Goal: Transaction & Acquisition: Purchase product/service

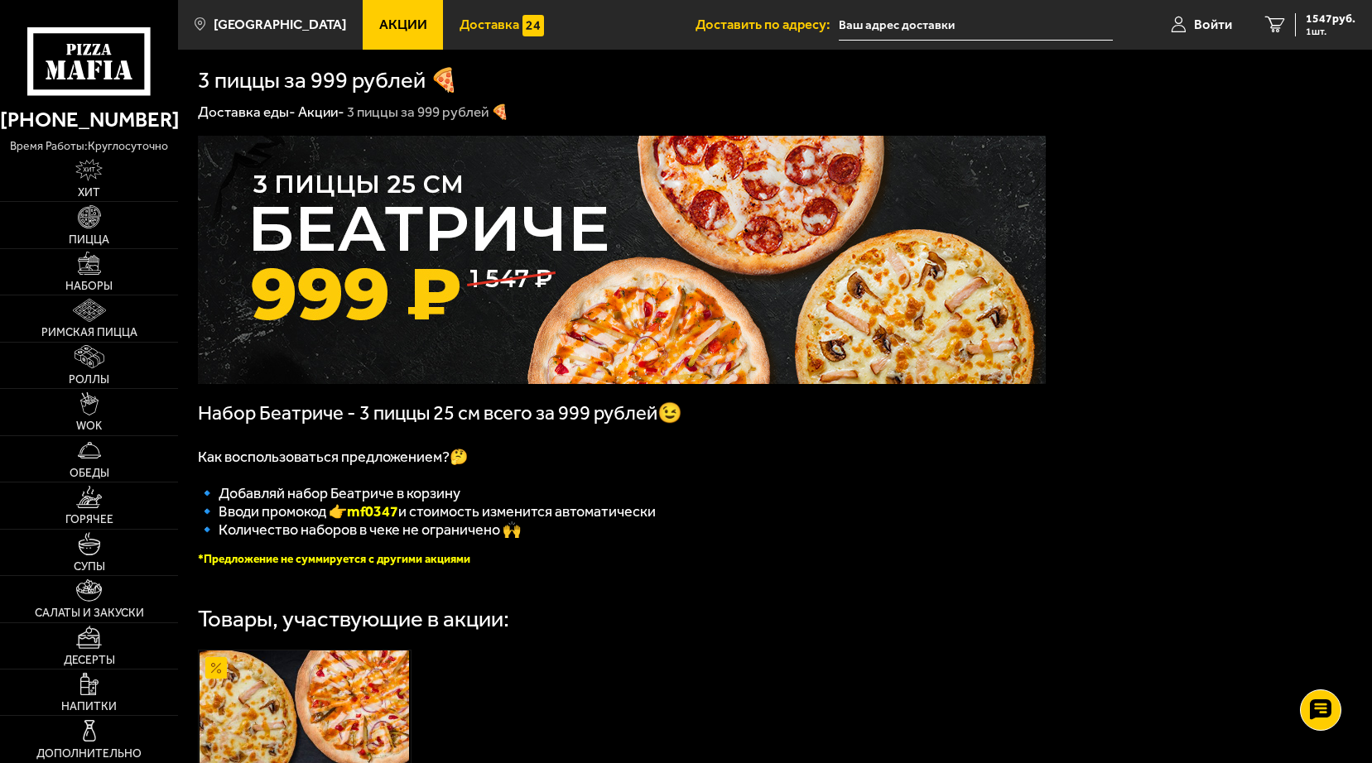
click at [488, 23] on span "Доставка" at bounding box center [489, 25] width 60 height 14
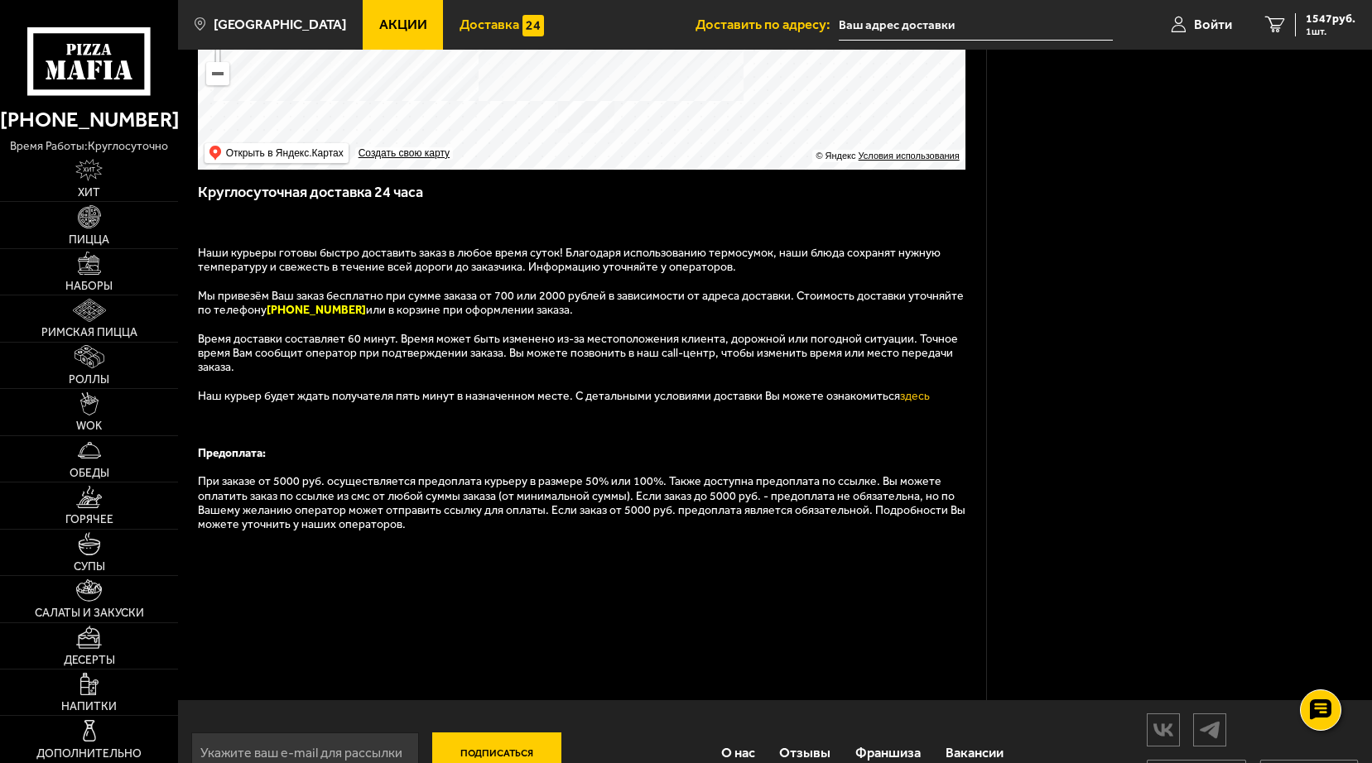
scroll to position [376, 0]
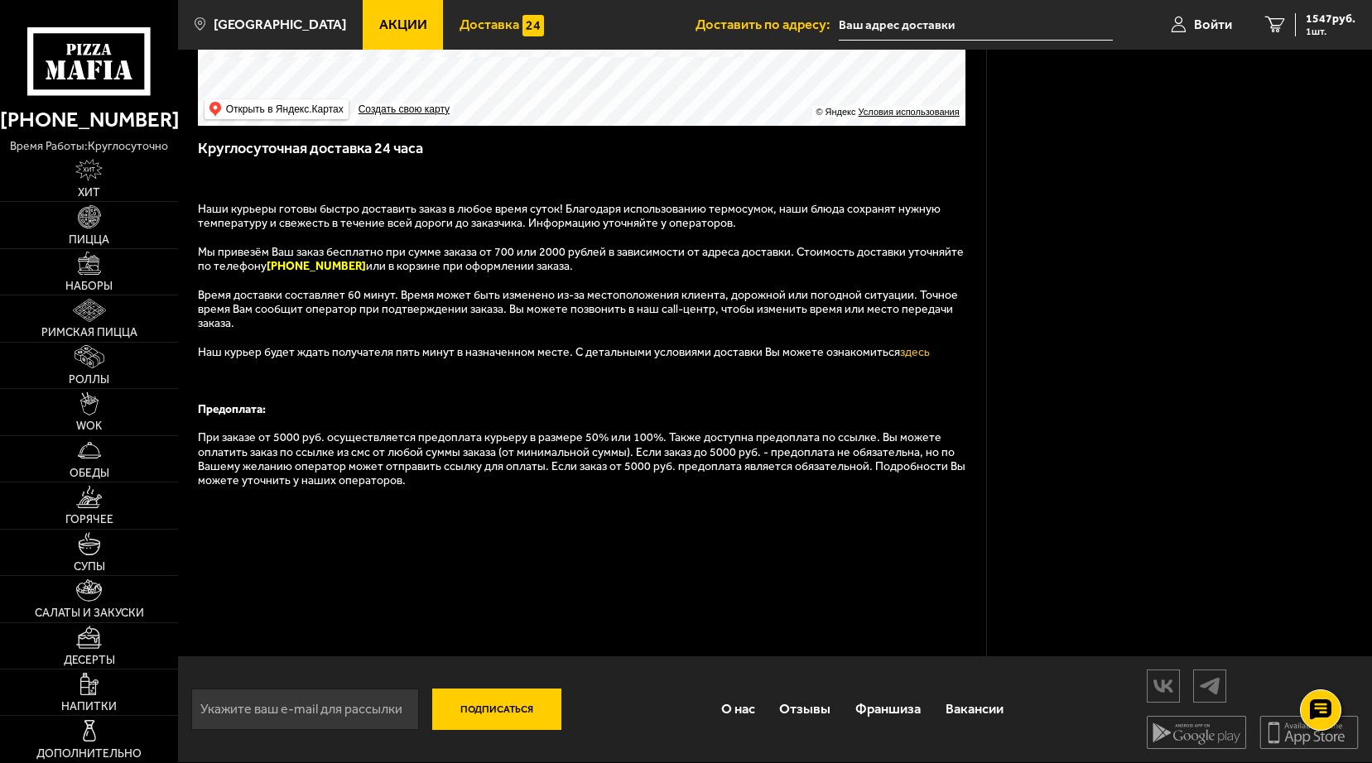
click at [459, 25] on span "Доставка" at bounding box center [489, 25] width 60 height 14
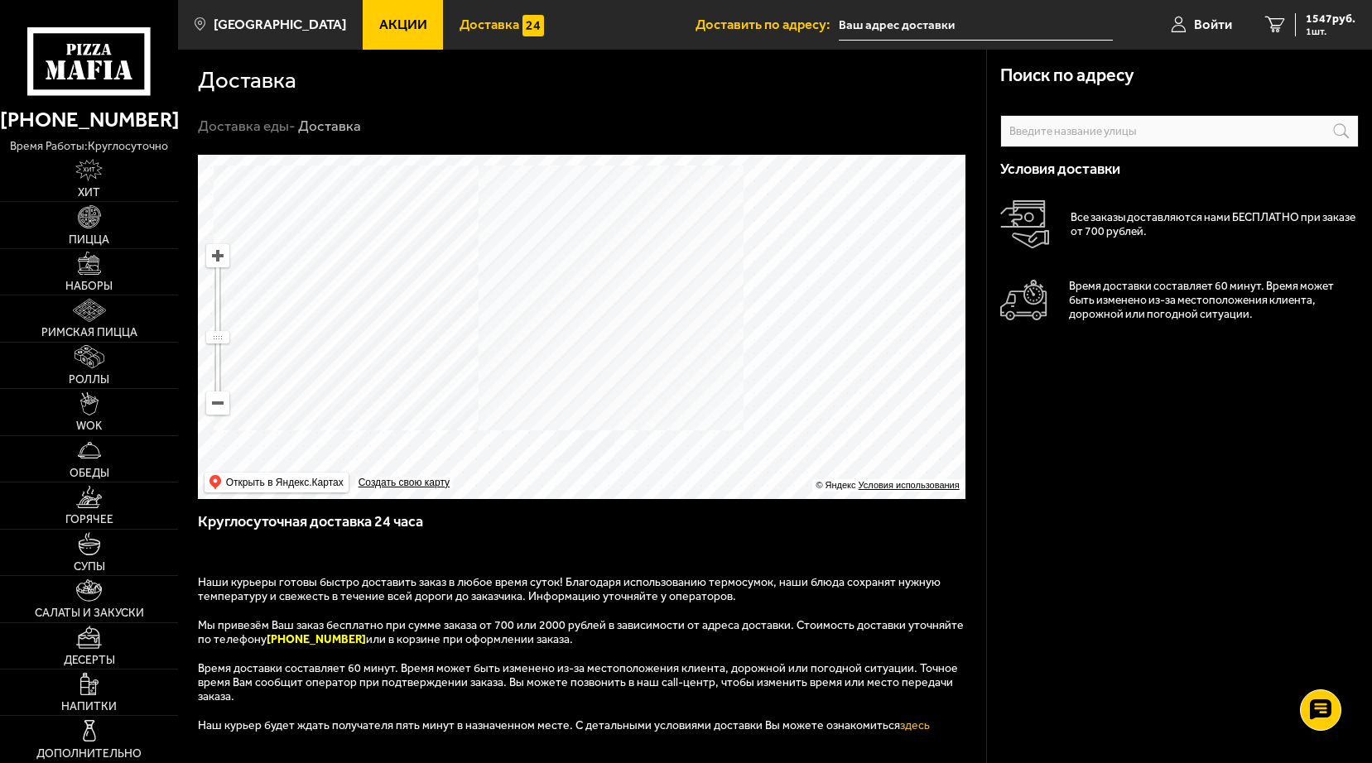
click at [1054, 137] on input "text" at bounding box center [1179, 131] width 358 height 32
click at [1018, 131] on input "text" at bounding box center [1179, 131] width 358 height 32
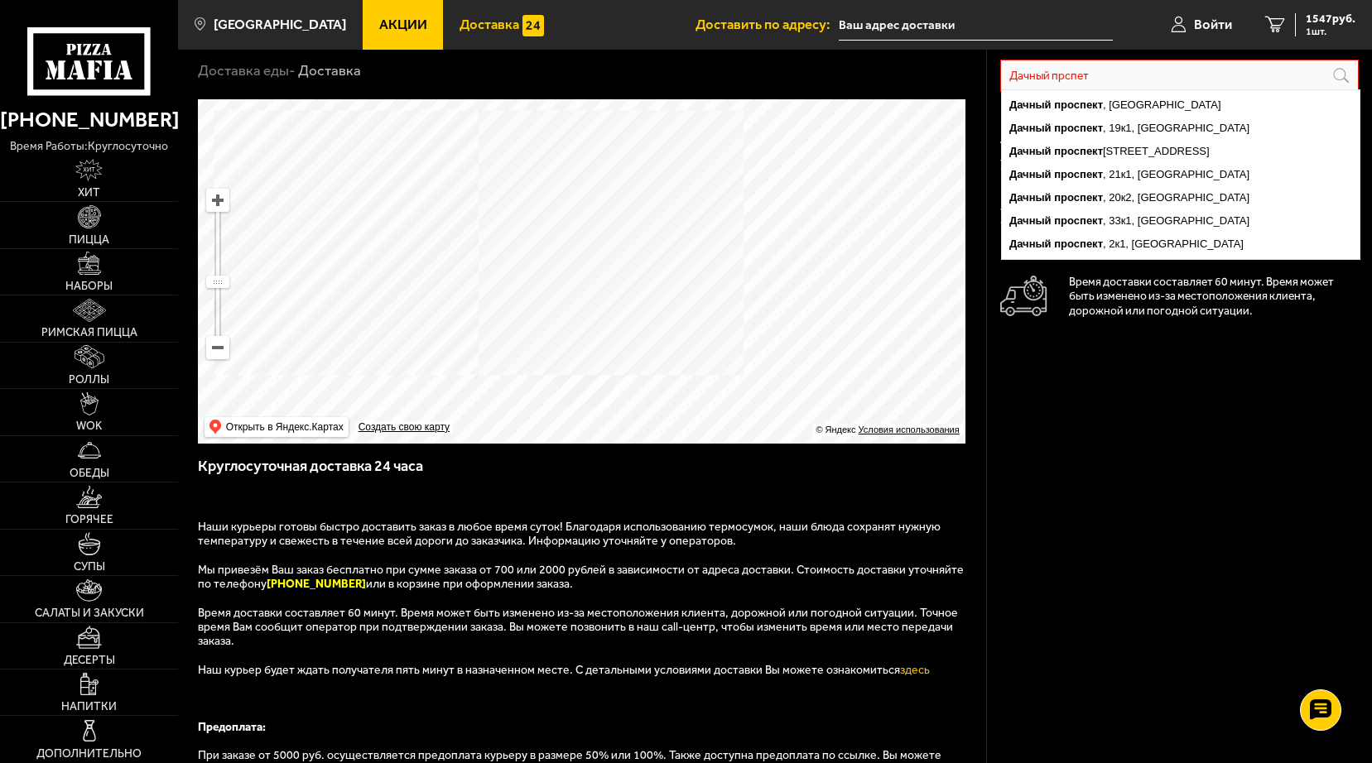
scroll to position [83, 0]
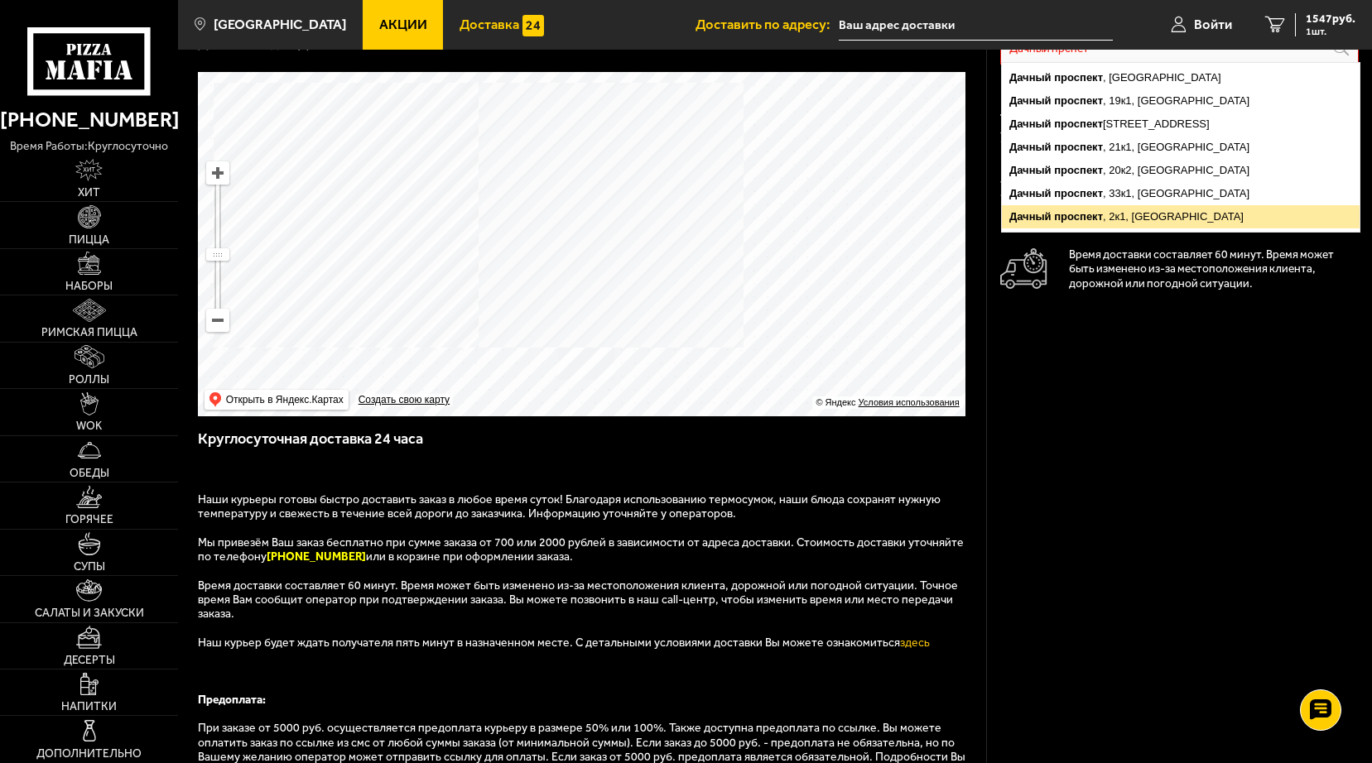
click at [1141, 214] on ymaps "[STREET_ADDRESS]" at bounding box center [1181, 216] width 358 height 23
type input "[STREET_ADDRESS]"
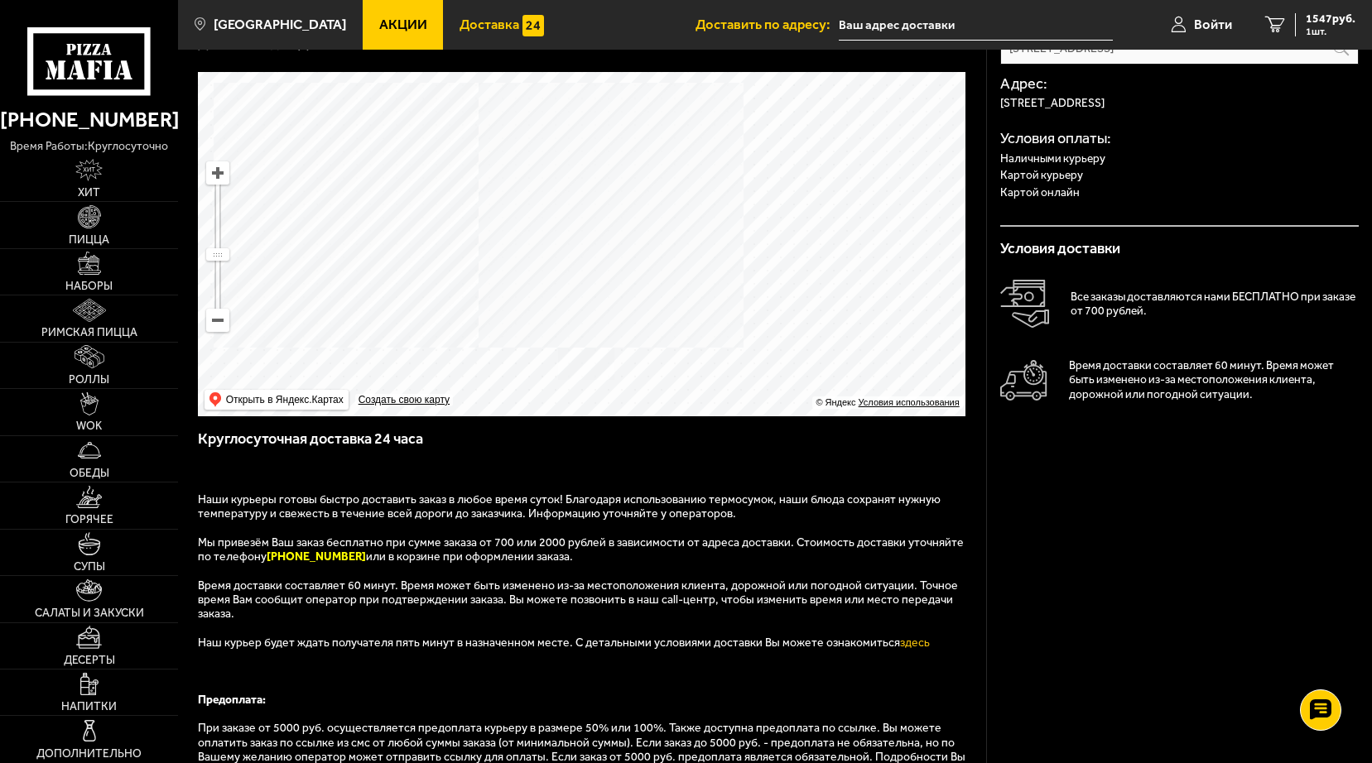
scroll to position [0, 0]
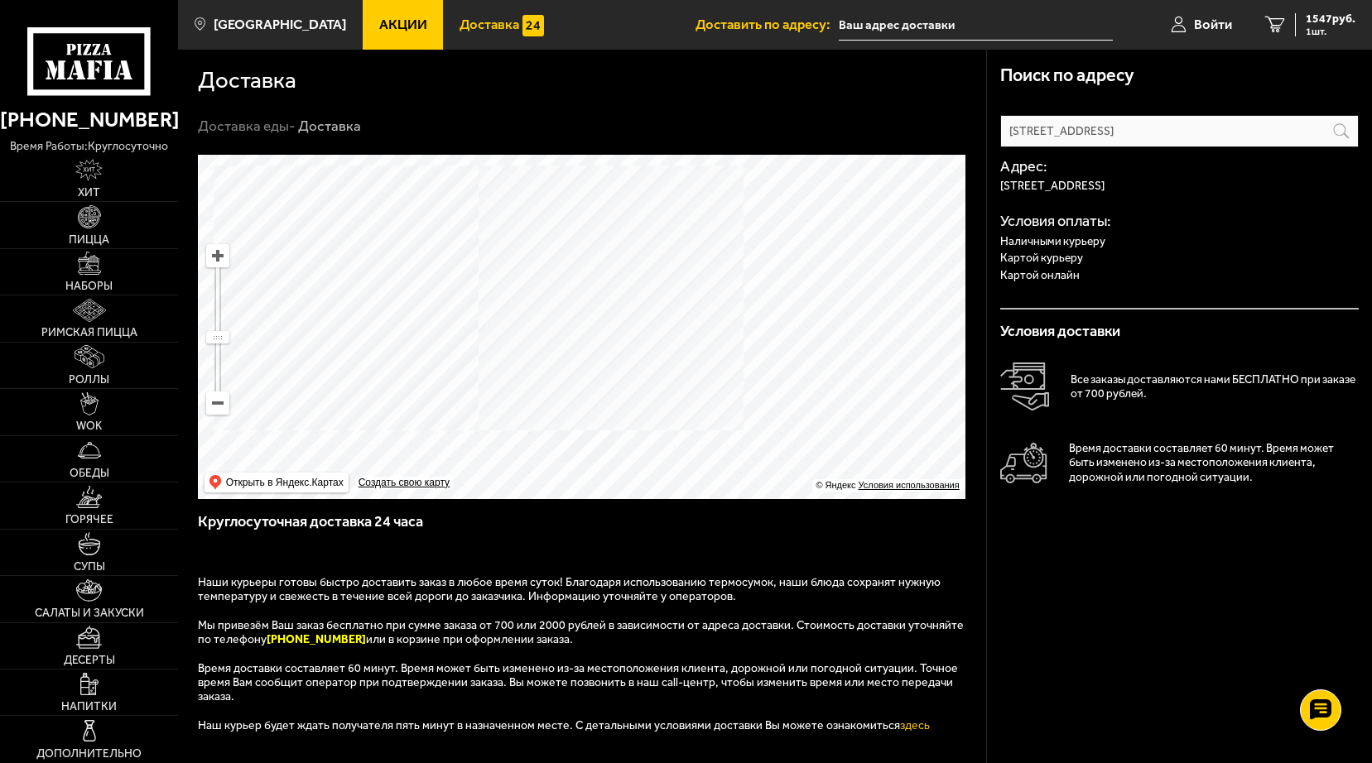
click at [379, 25] on span "Акции" at bounding box center [403, 25] width 48 height 14
